Goal: Obtain resource: Obtain resource

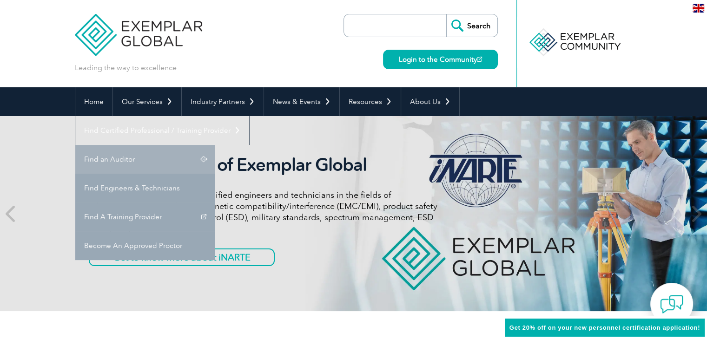
click at [215, 145] on link "Find an Auditor" at bounding box center [144, 159] width 139 height 29
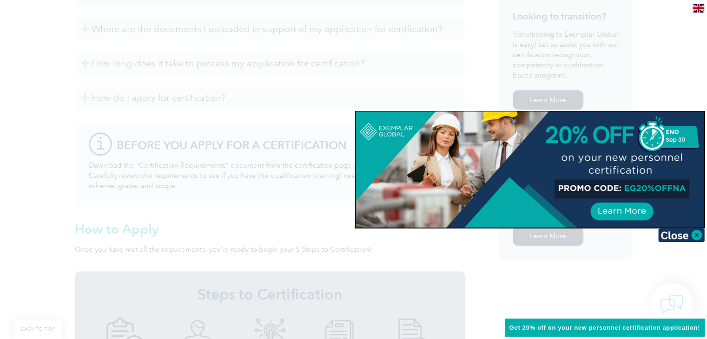
scroll to position [594, 0]
click at [538, 253] on div at bounding box center [353, 169] width 707 height 339
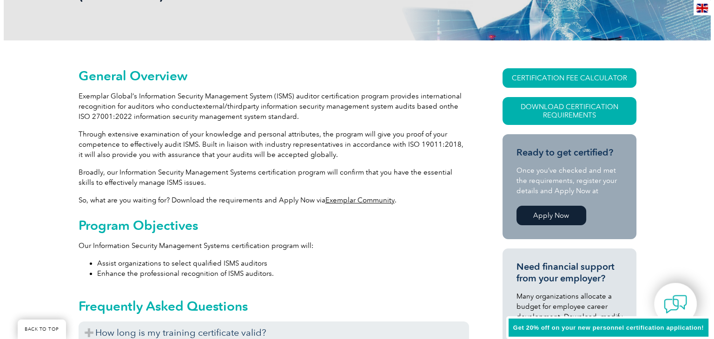
scroll to position [187, 0]
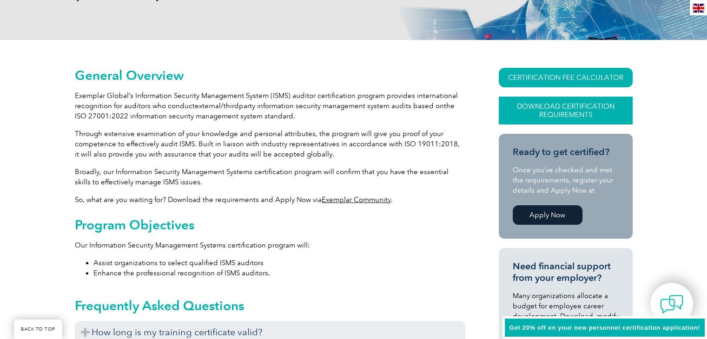
click at [577, 111] on link "Download Certification Requirements" at bounding box center [566, 111] width 134 height 28
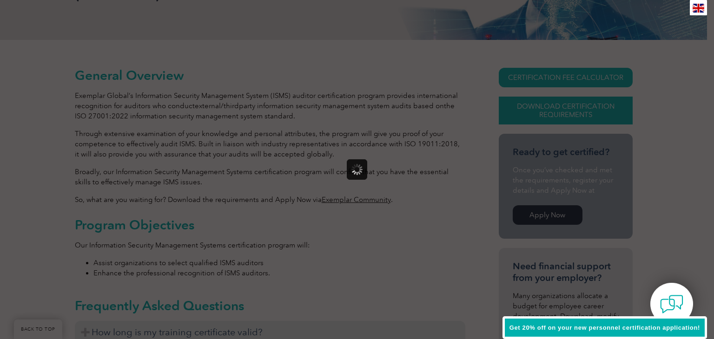
click at [577, 111] on div at bounding box center [357, 169] width 714 height 339
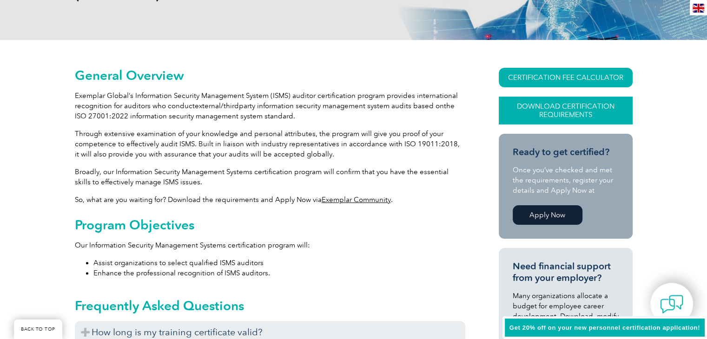
click at [577, 111] on link "Download Certification Requirements" at bounding box center [566, 111] width 134 height 28
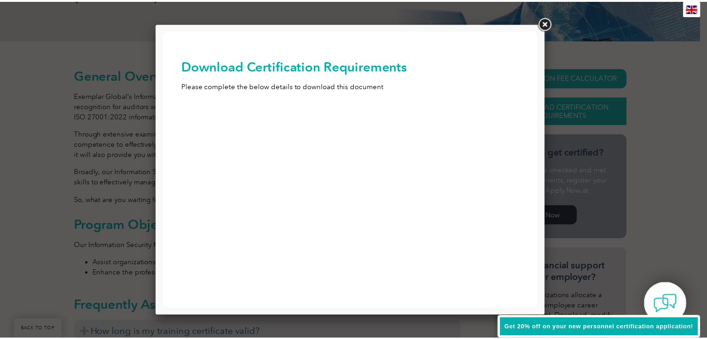
scroll to position [0, 0]
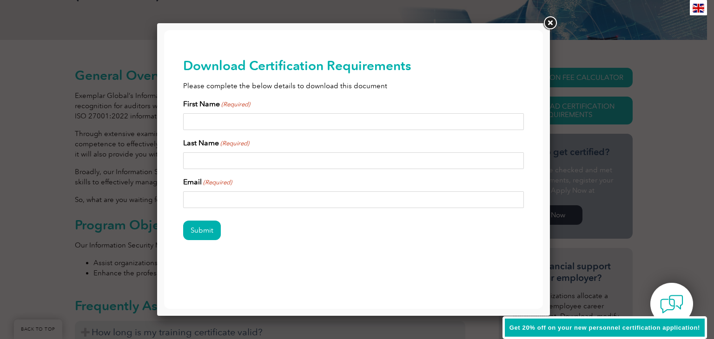
click at [223, 119] on input "First Name (Required)" at bounding box center [353, 121] width 341 height 17
click at [548, 22] on link at bounding box center [549, 23] width 17 height 17
